Goal: Task Accomplishment & Management: Use online tool/utility

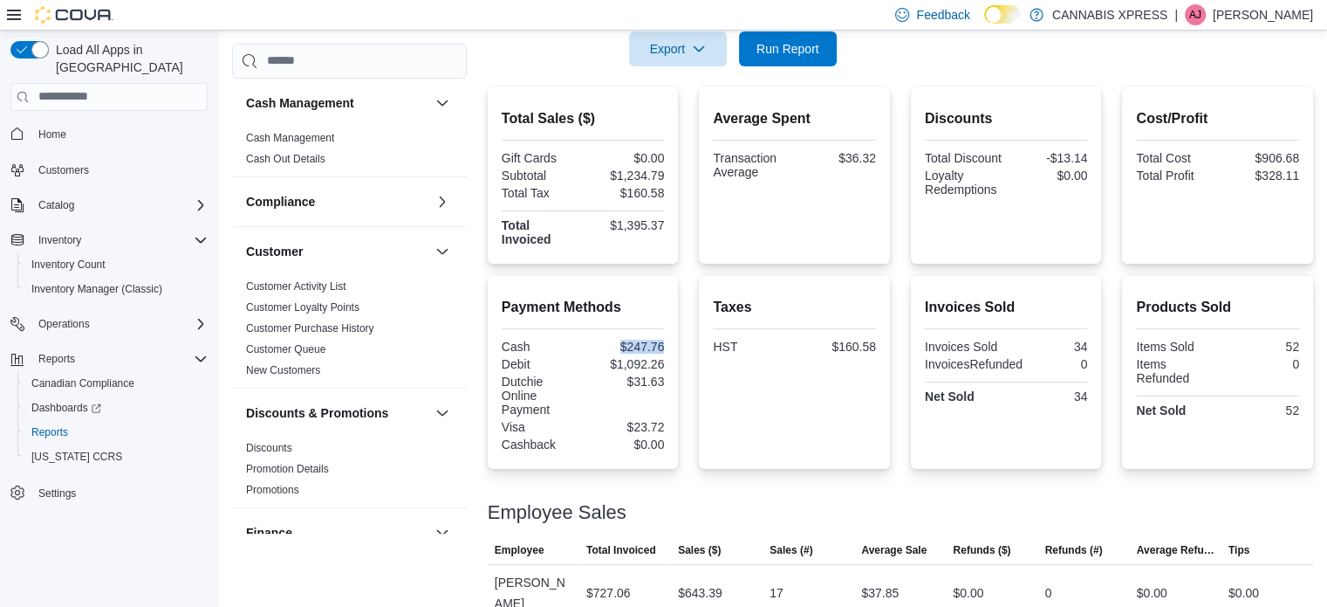
scroll to position [960, 0]
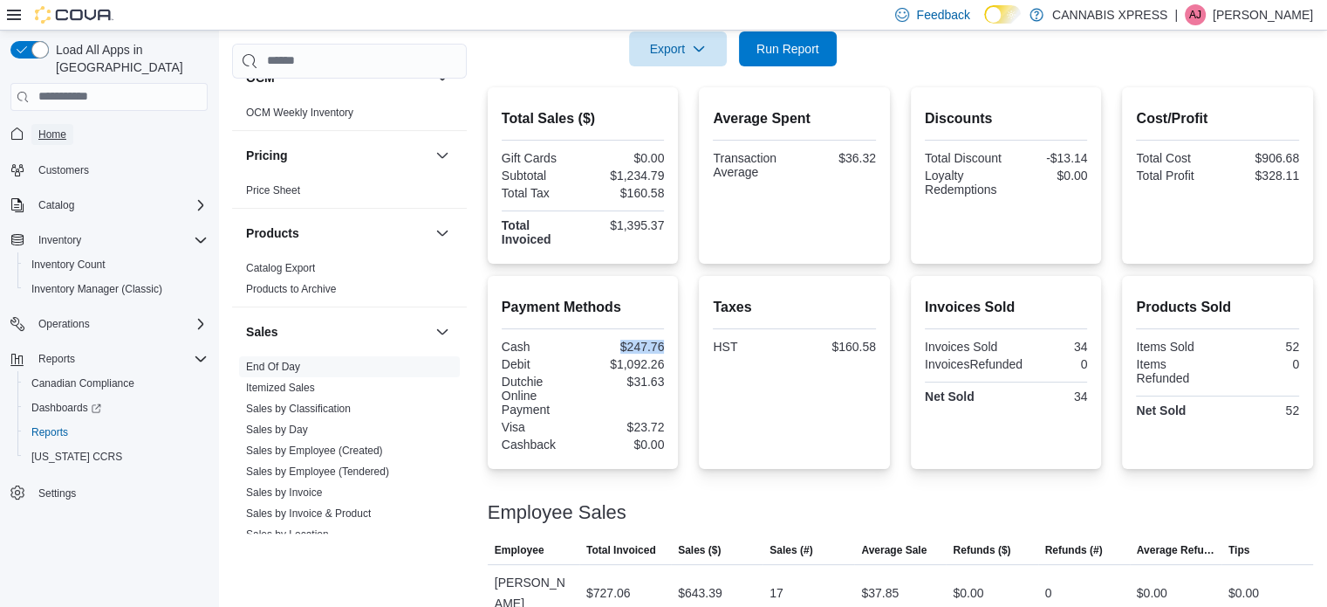
click at [65, 127] on span "Home" at bounding box center [52, 134] width 28 height 14
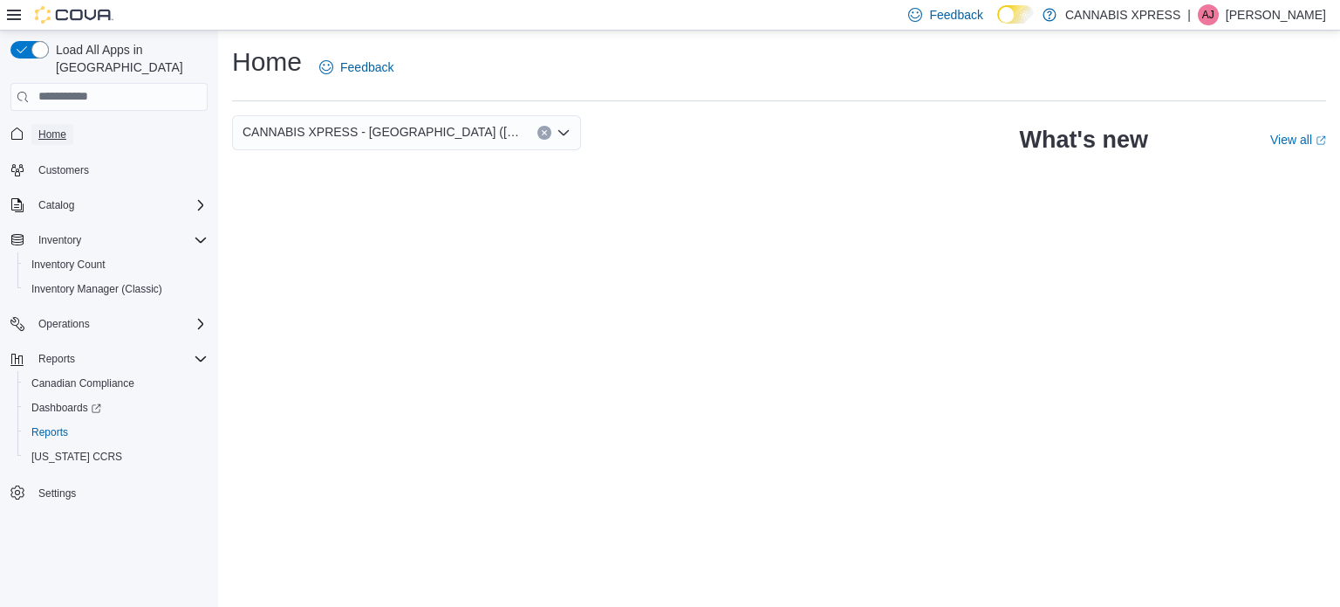
click at [49, 127] on span "Home" at bounding box center [52, 134] width 28 height 14
click at [42, 127] on span "Home" at bounding box center [52, 134] width 28 height 14
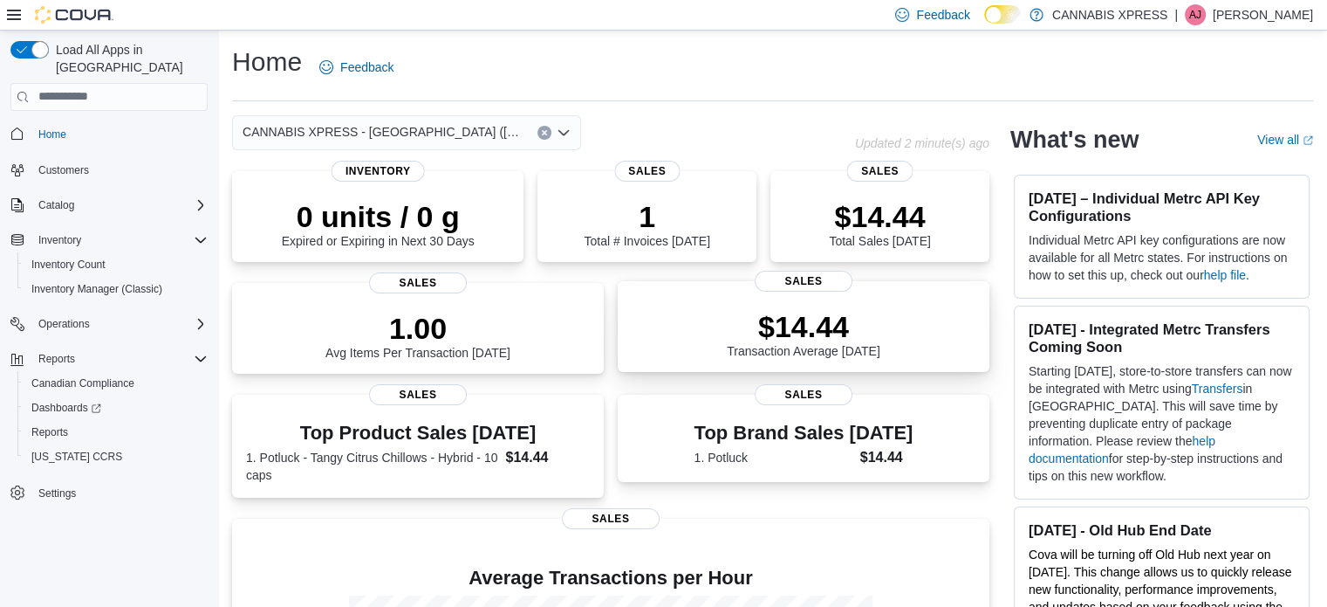
scroll to position [279, 0]
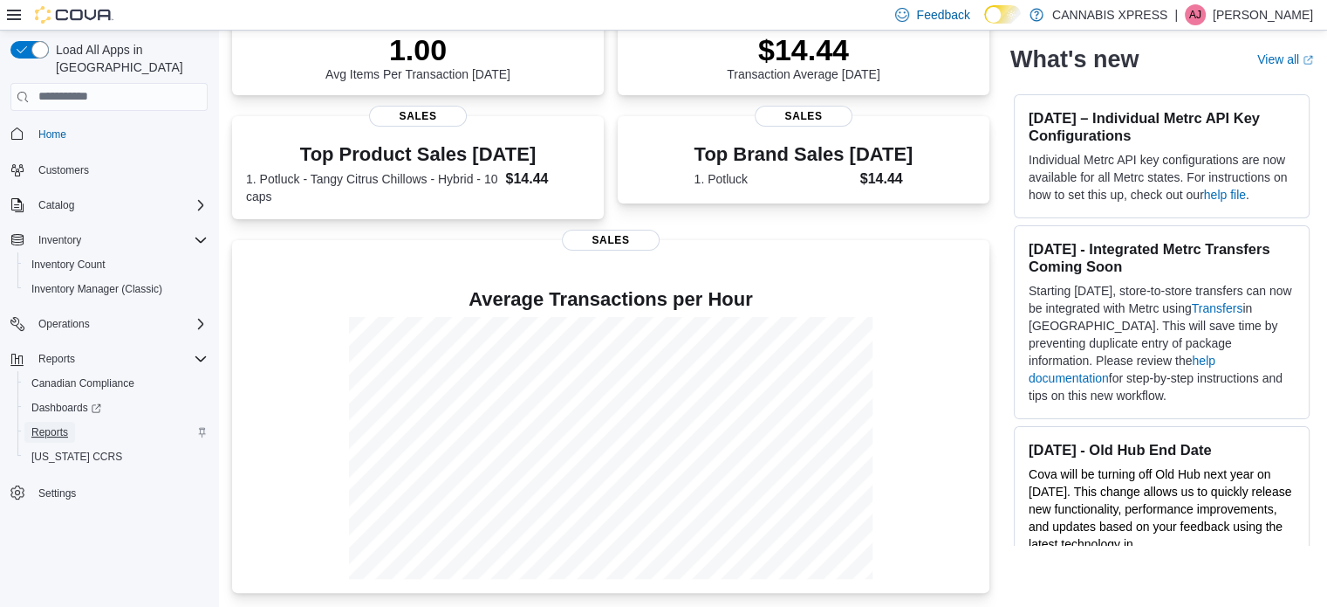
click at [49, 425] on span "Reports" at bounding box center [49, 432] width 37 height 14
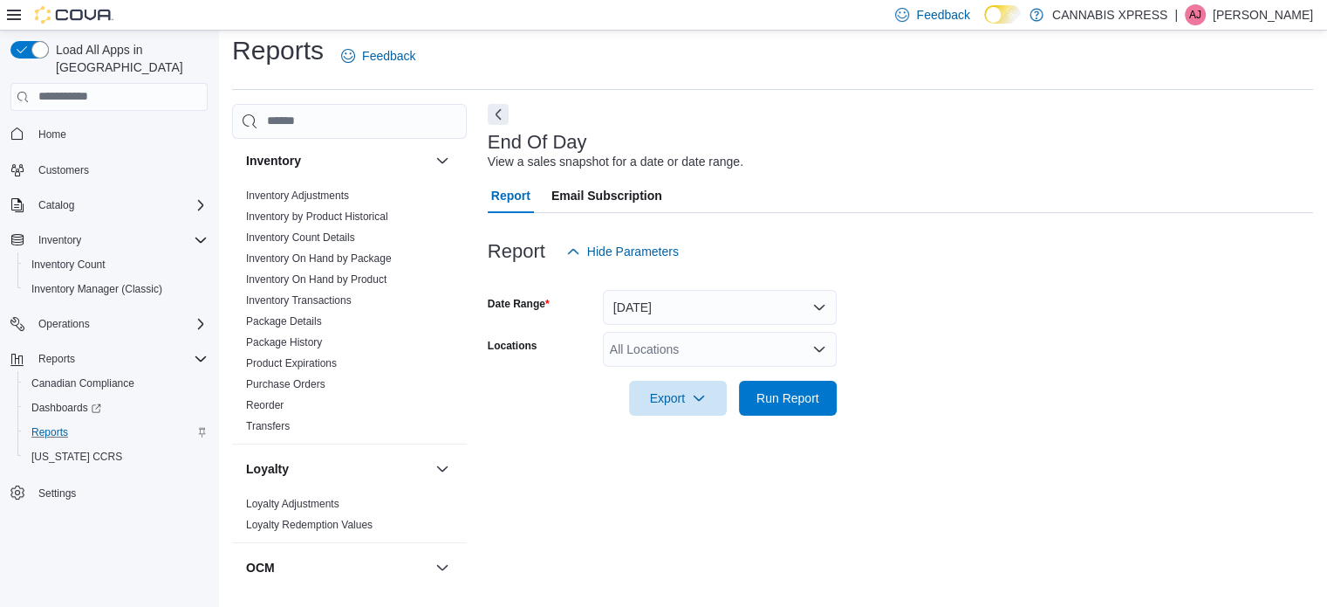
scroll to position [499, 0]
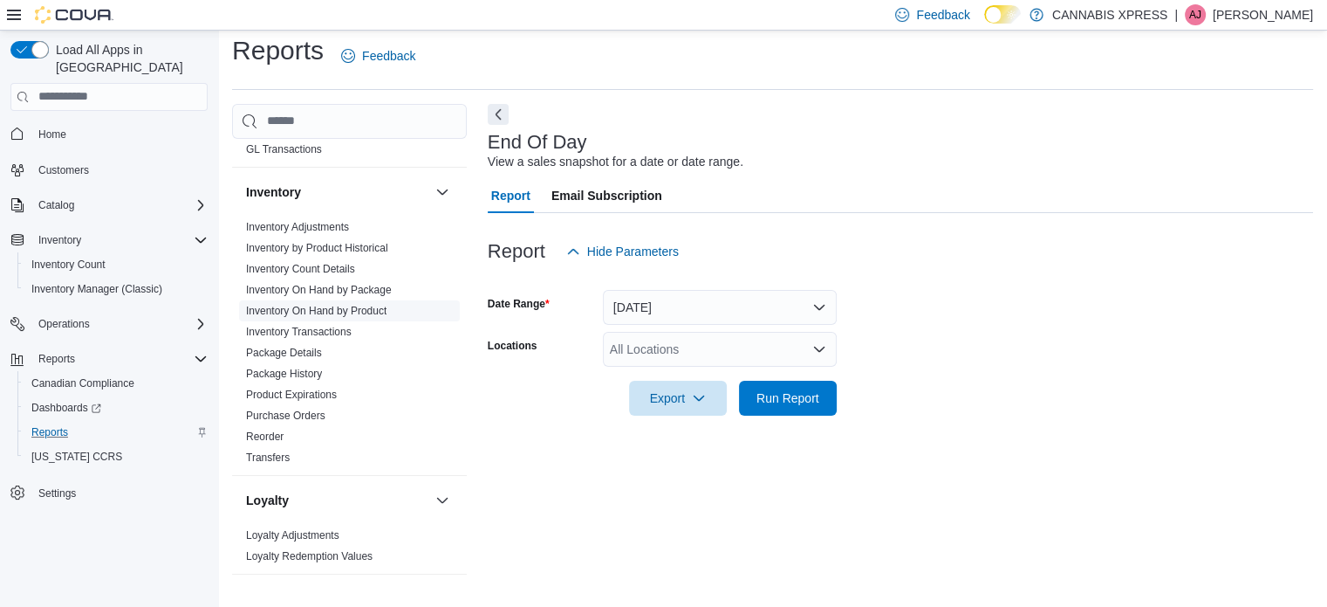
click at [335, 305] on link "Inventory On Hand by Product" at bounding box center [316, 311] width 141 height 12
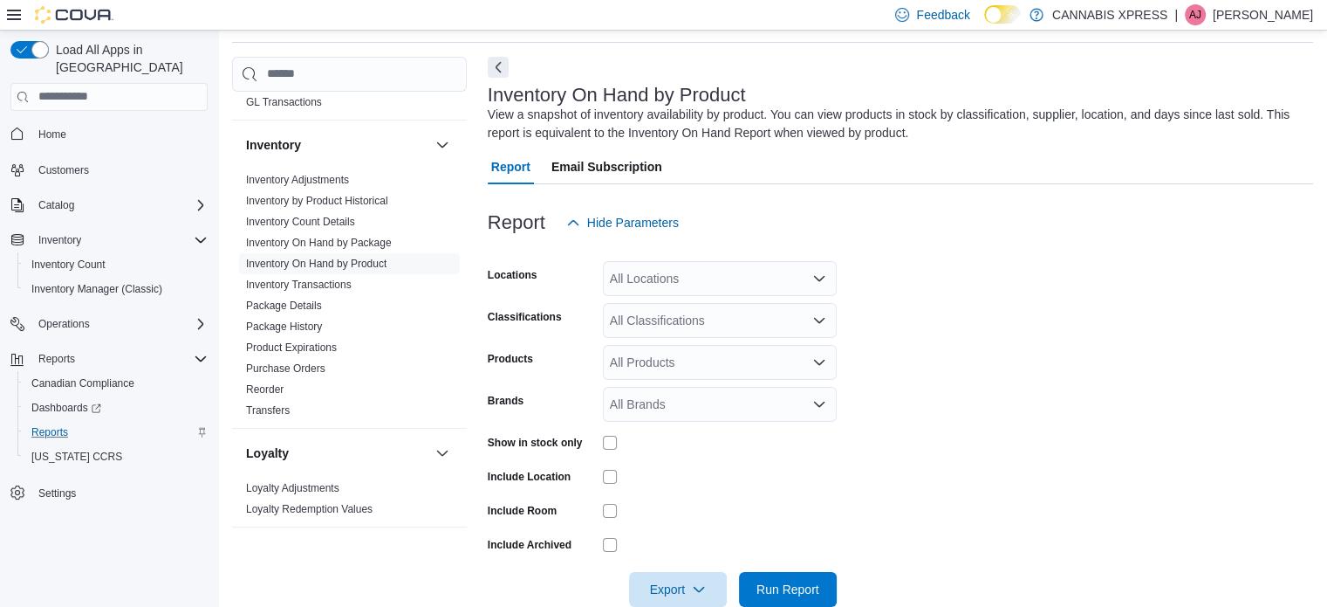
scroll to position [93, 0]
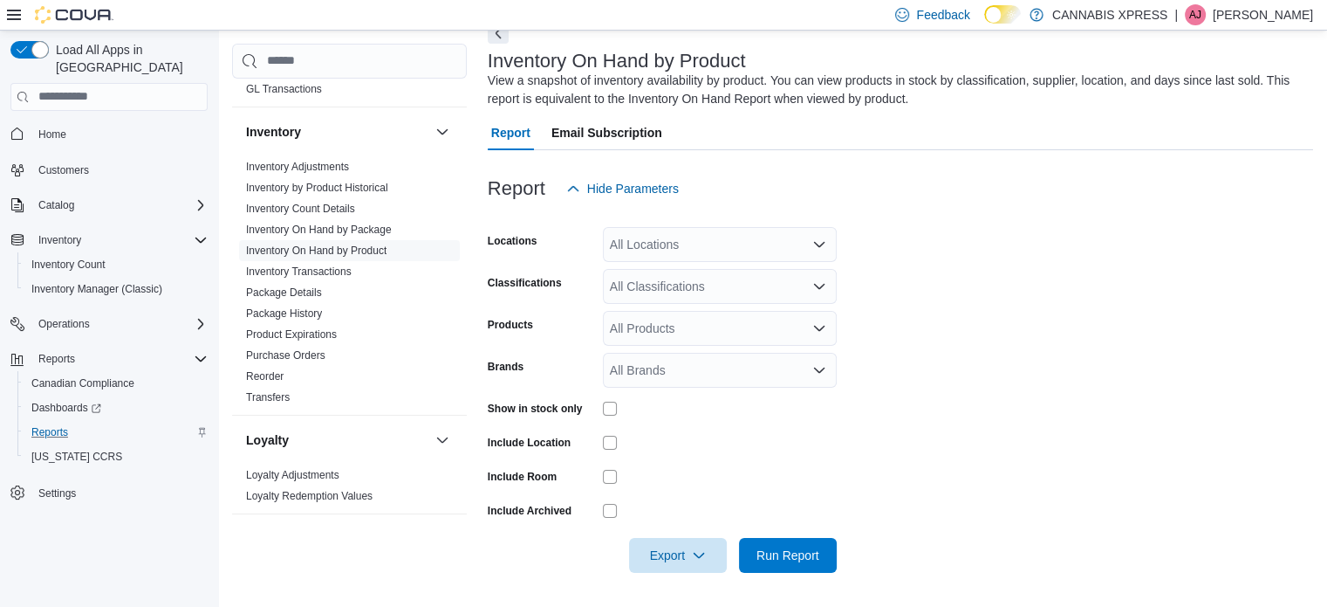
drag, startPoint x: 723, startPoint y: 234, endPoint x: 723, endPoint y: 247, distance: 13.1
click at [723, 235] on div "All Locations" at bounding box center [720, 244] width 234 height 35
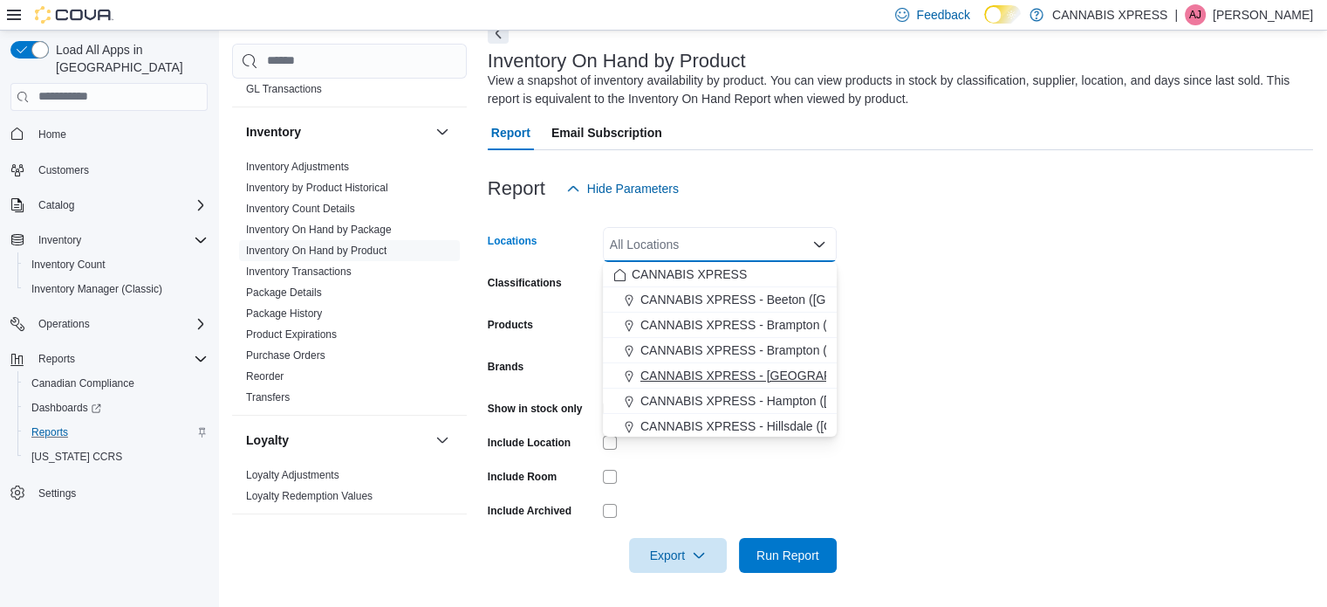
click at [751, 374] on span "CANNABIS XPRESS - [GEOGRAPHIC_DATA] ([GEOGRAPHIC_DATA])" at bounding box center [837, 375] width 392 height 17
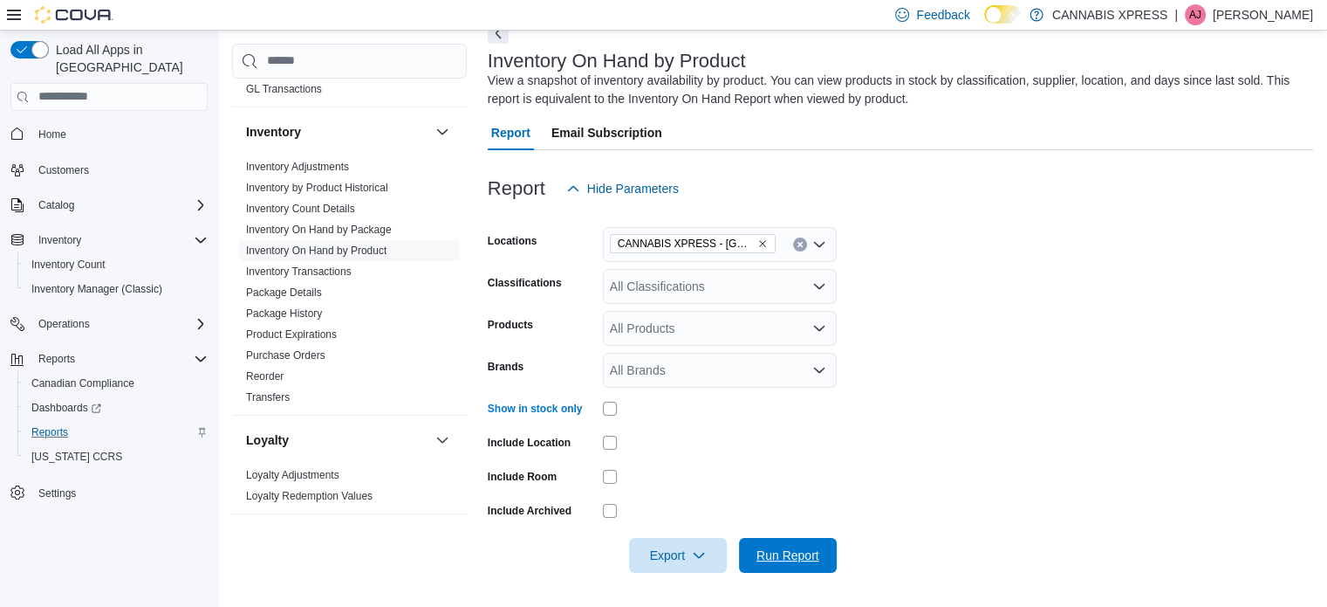
click at [772, 554] on span "Run Report" at bounding box center [788, 554] width 63 height 17
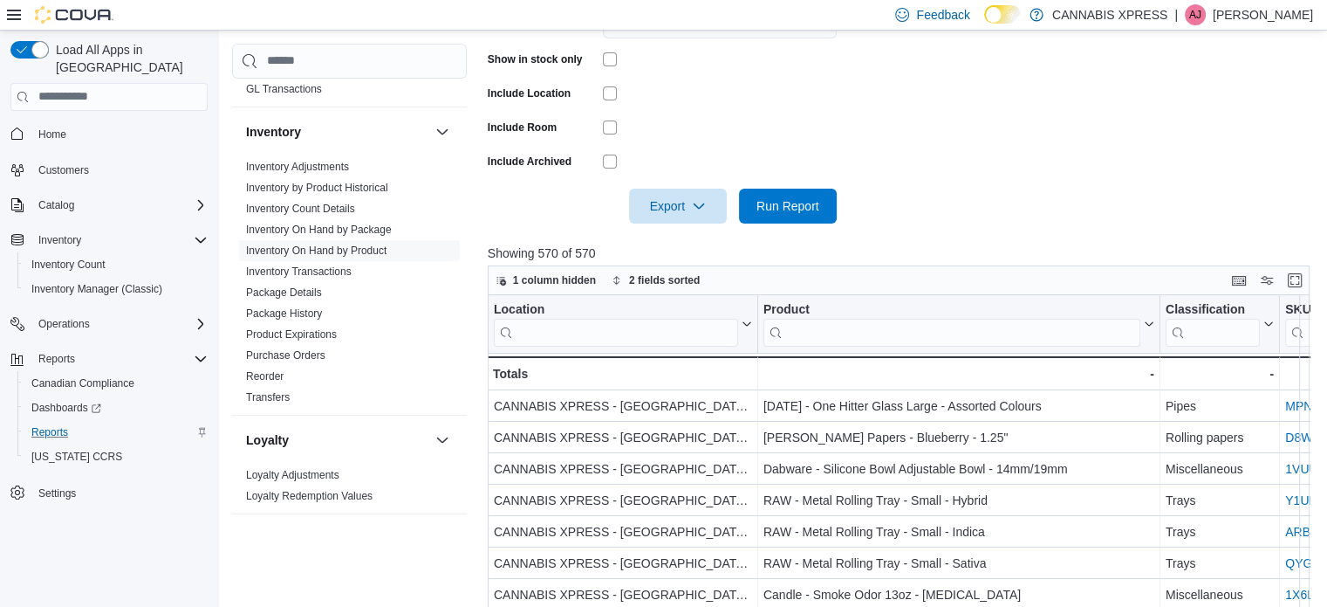
scroll to position [424, 0]
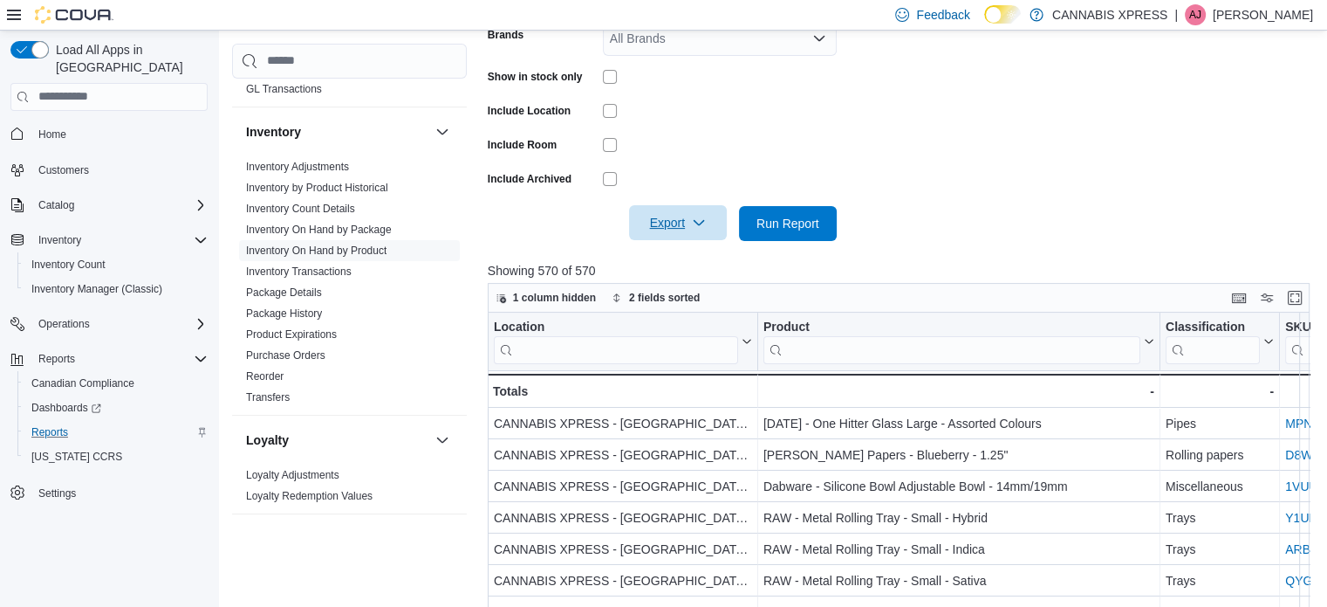
click at [692, 227] on icon "button" at bounding box center [699, 223] width 14 height 14
click at [658, 258] on span "Export to Excel" at bounding box center [680, 258] width 79 height 14
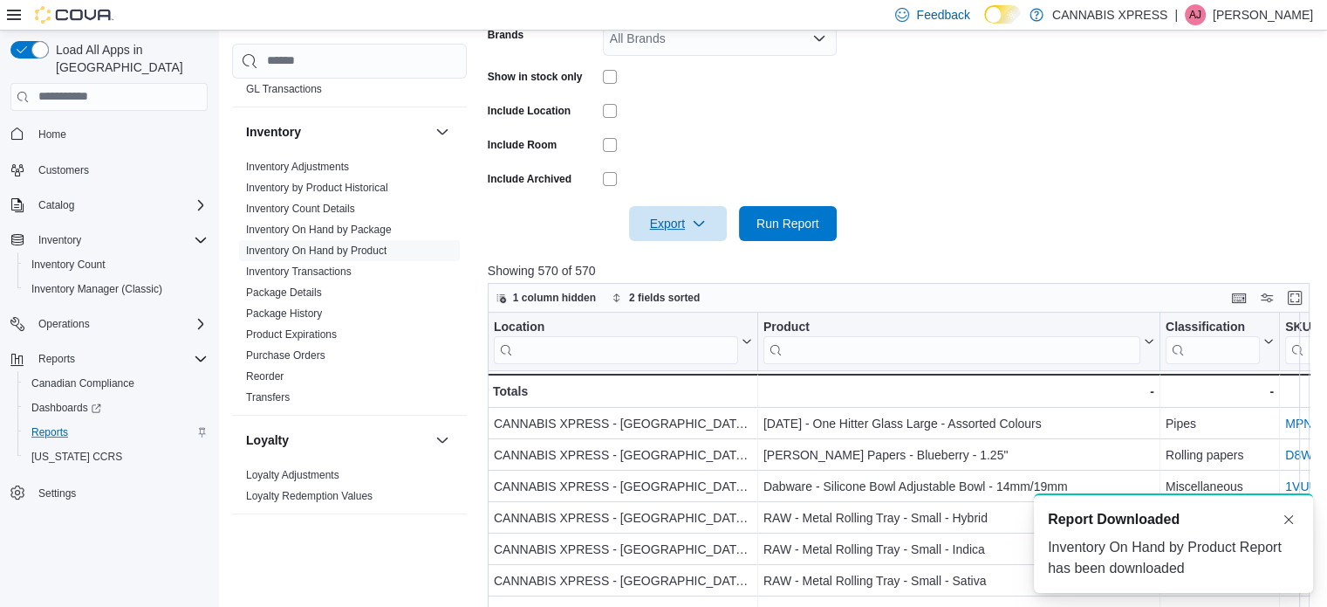
scroll to position [0, 0]
